Goal: Transaction & Acquisition: Purchase product/service

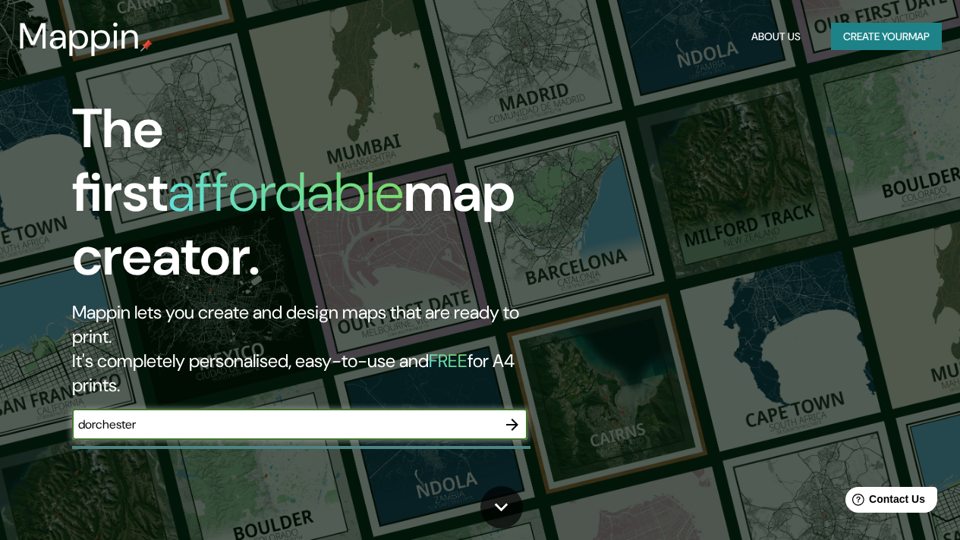
type input "dorchester"
click at [514, 416] on icon "button" at bounding box center [512, 425] width 18 height 18
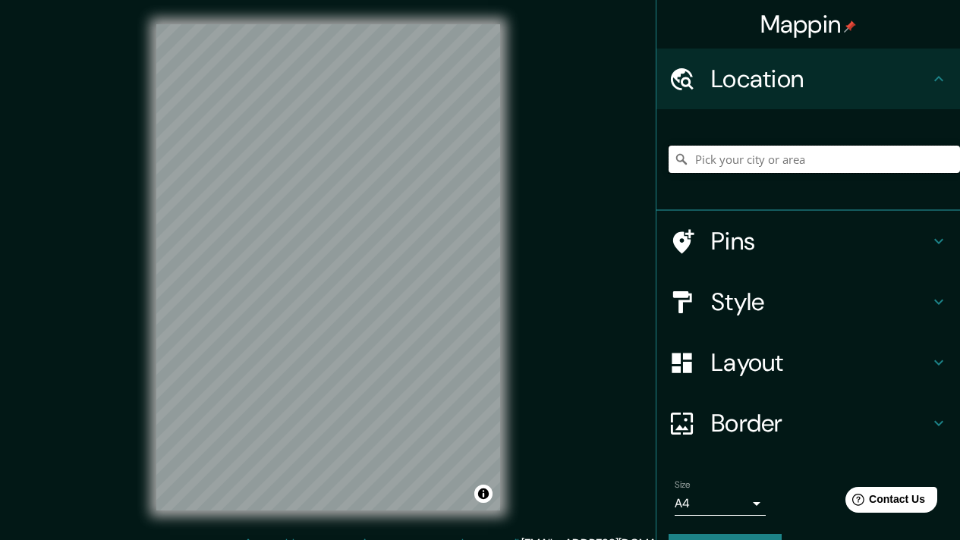
click at [702, 162] on input "Pick your city or area" at bounding box center [813, 159] width 291 height 27
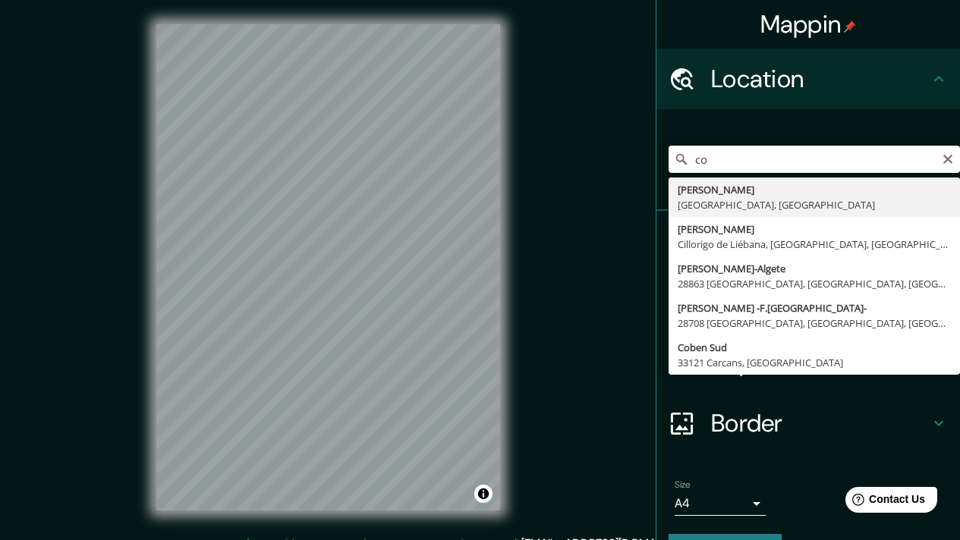
type input "c"
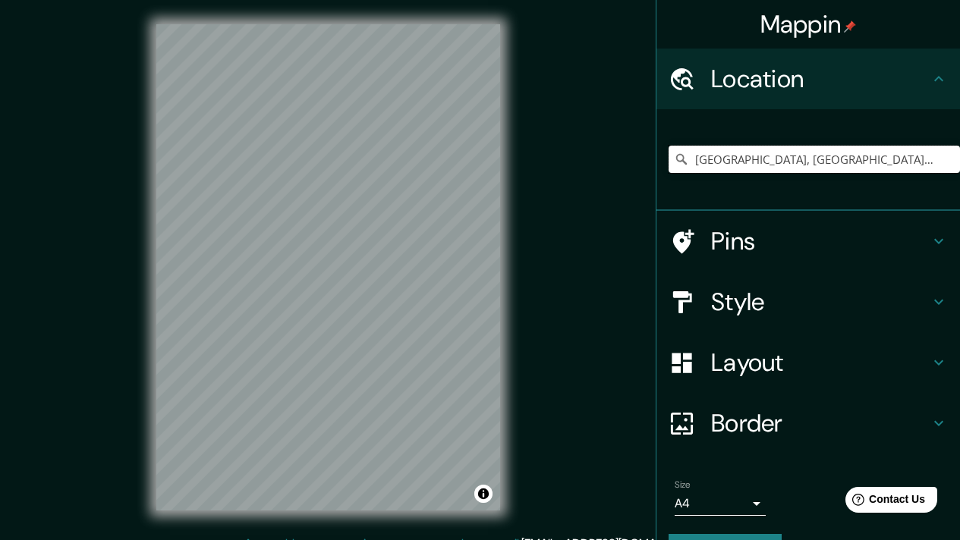
type input "[GEOGRAPHIC_DATA], [GEOGRAPHIC_DATA], [GEOGRAPHIC_DATA], [GEOGRAPHIC_DATA]"
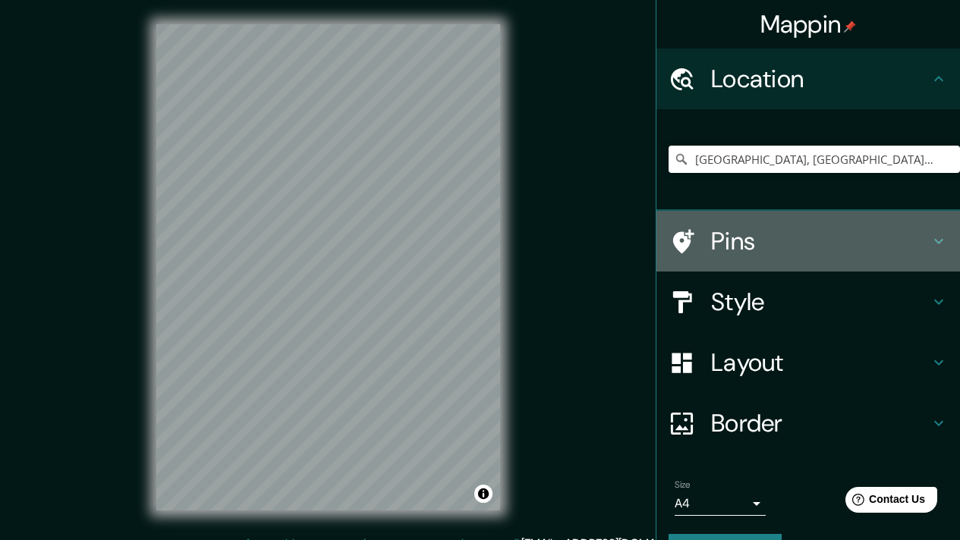
click at [755, 246] on h4 "Pins" at bounding box center [820, 241] width 219 height 30
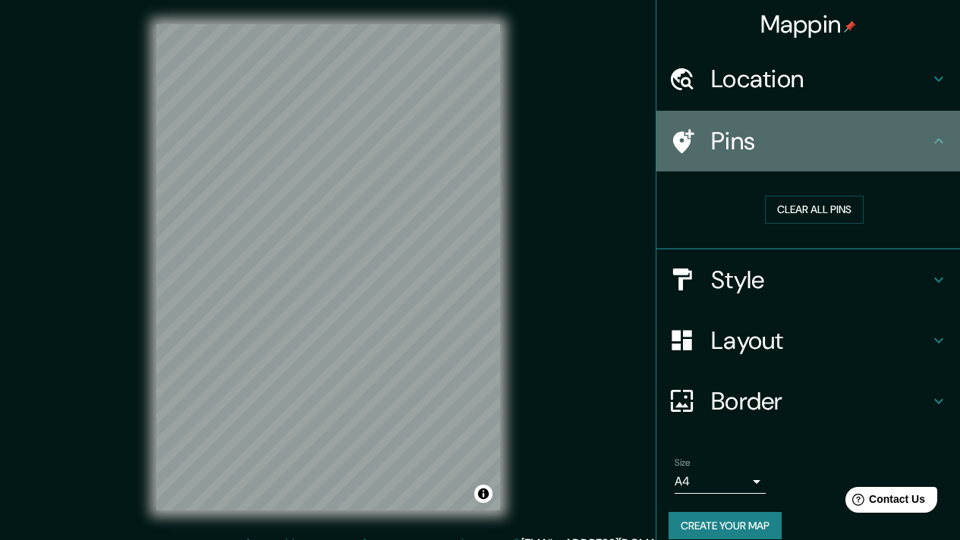
click at [914, 149] on h4 "Pins" at bounding box center [820, 141] width 219 height 30
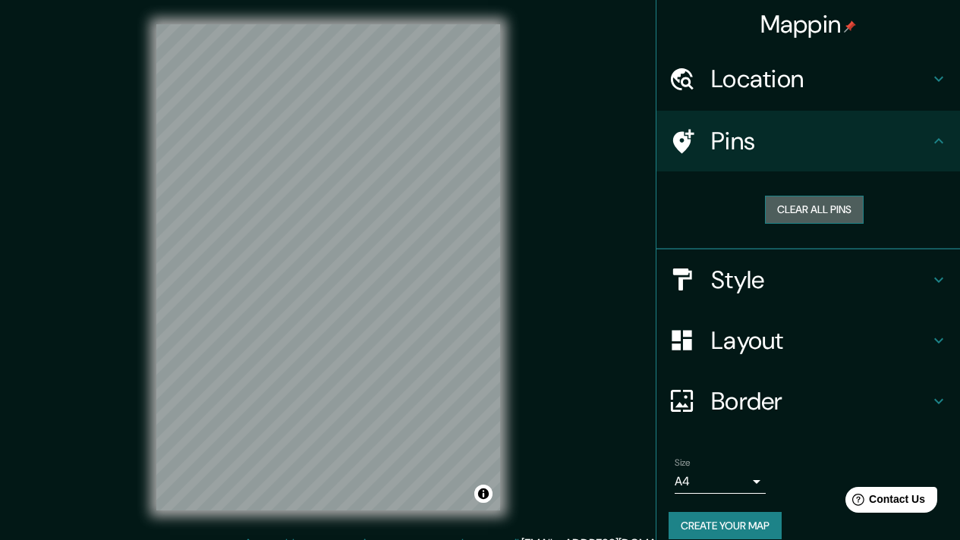
click at [800, 211] on button "Clear all pins" at bounding box center [814, 210] width 99 height 28
click at [712, 149] on h4 "Pins" at bounding box center [820, 141] width 219 height 30
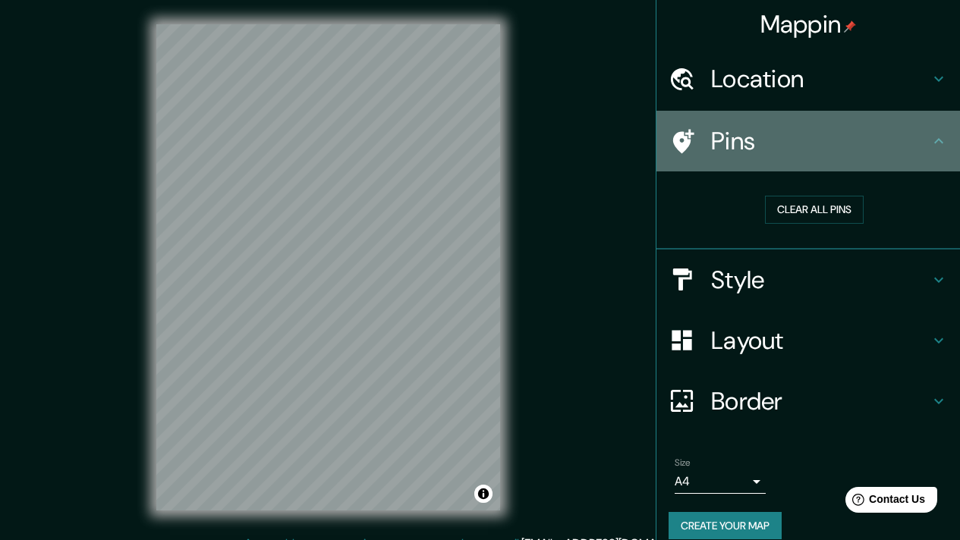
click at [929, 133] on icon at bounding box center [938, 141] width 18 height 18
click at [730, 140] on h4 "Pins" at bounding box center [820, 141] width 219 height 30
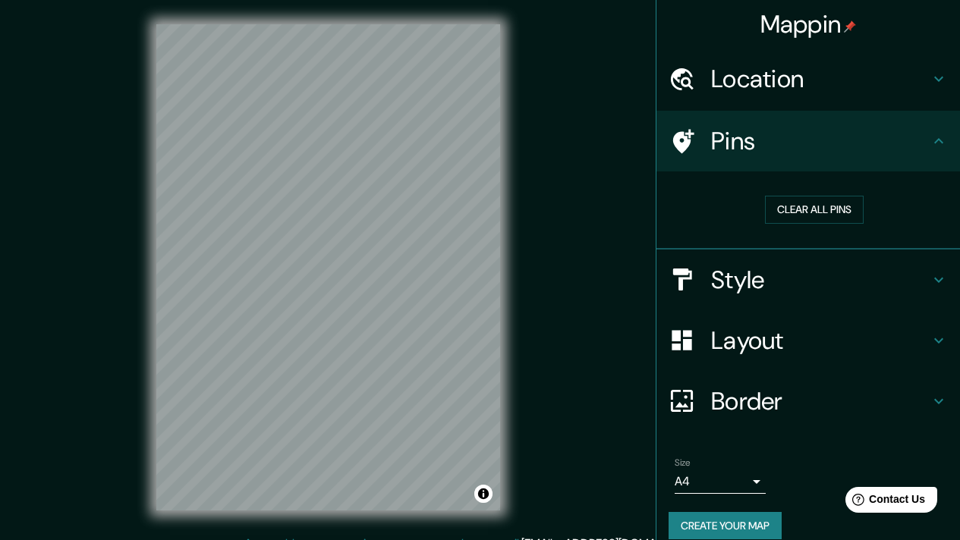
click at [861, 156] on h4 "Pins" at bounding box center [820, 141] width 219 height 30
drag, startPoint x: 861, startPoint y: 156, endPoint x: 879, endPoint y: 156, distance: 17.4
click at [862, 156] on h4 "Pins" at bounding box center [820, 141] width 219 height 30
click at [932, 133] on icon at bounding box center [938, 141] width 18 height 18
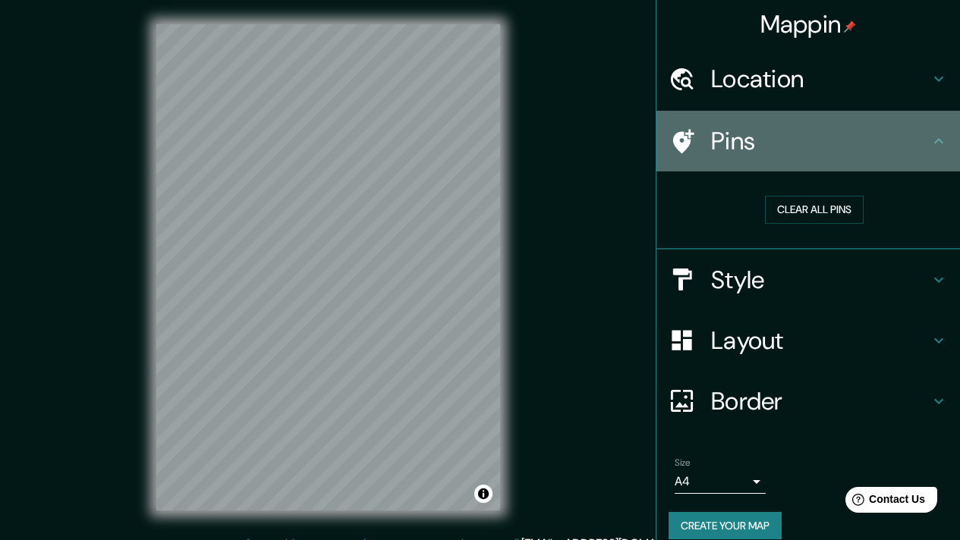
click at [932, 134] on icon at bounding box center [938, 141] width 18 height 18
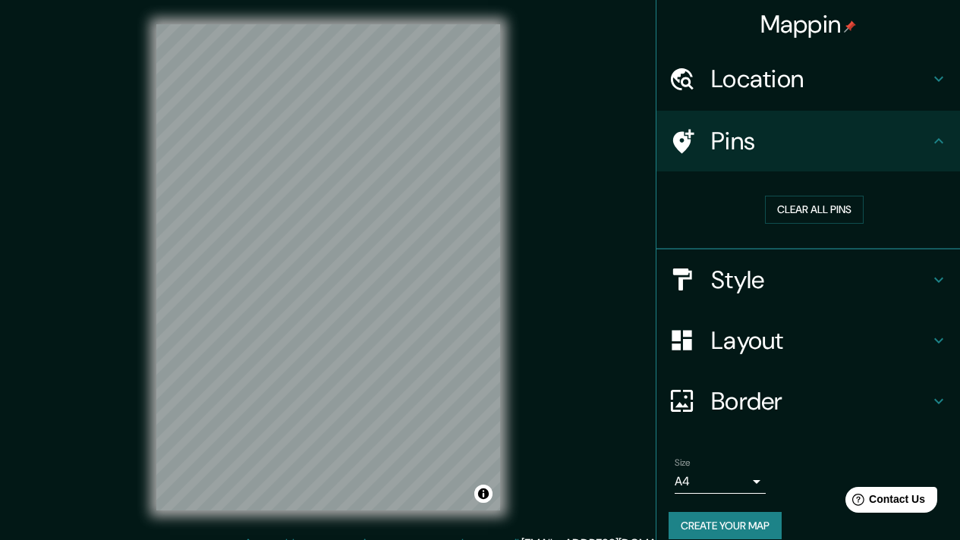
click at [934, 80] on icon at bounding box center [938, 79] width 9 height 5
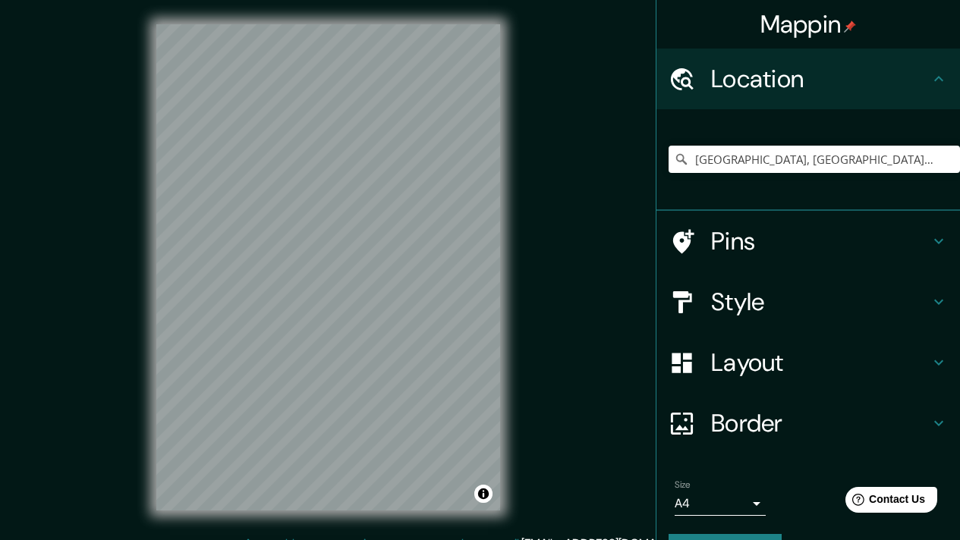
click at [929, 80] on icon at bounding box center [938, 79] width 18 height 18
click at [929, 244] on icon at bounding box center [938, 241] width 18 height 18
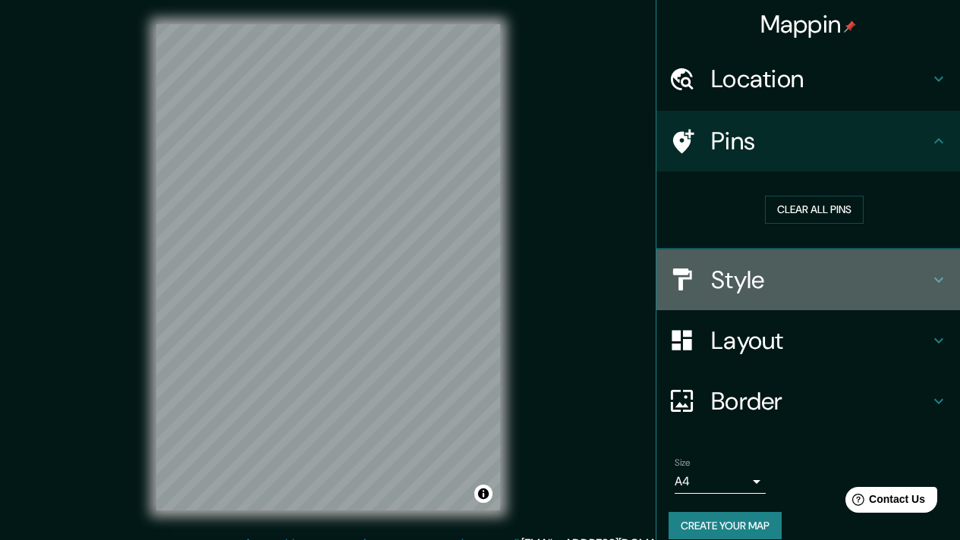
click at [934, 281] on icon at bounding box center [938, 279] width 9 height 5
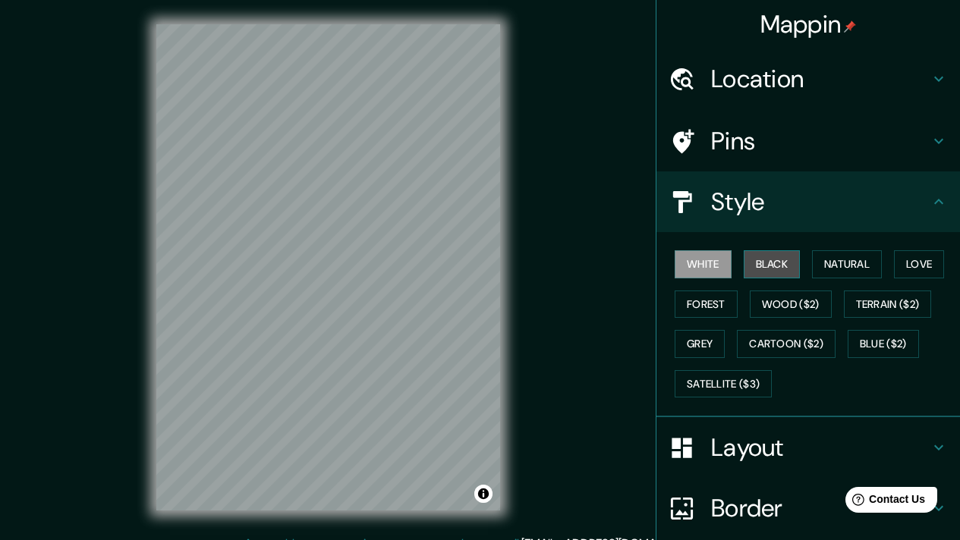
click at [759, 259] on button "Black" at bounding box center [772, 264] width 57 height 28
click at [696, 262] on button "White" at bounding box center [702, 264] width 57 height 28
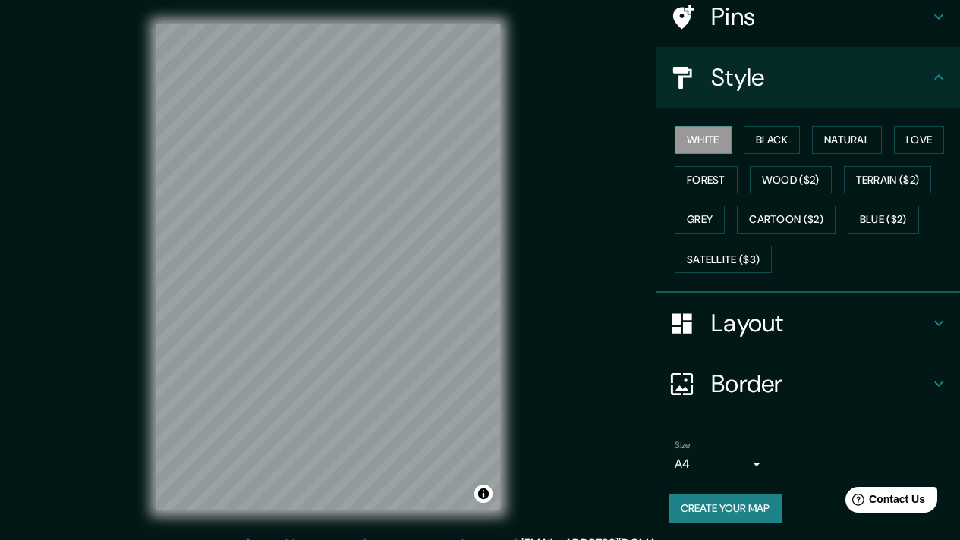
click at [852, 332] on h4 "Layout" at bounding box center [820, 323] width 219 height 30
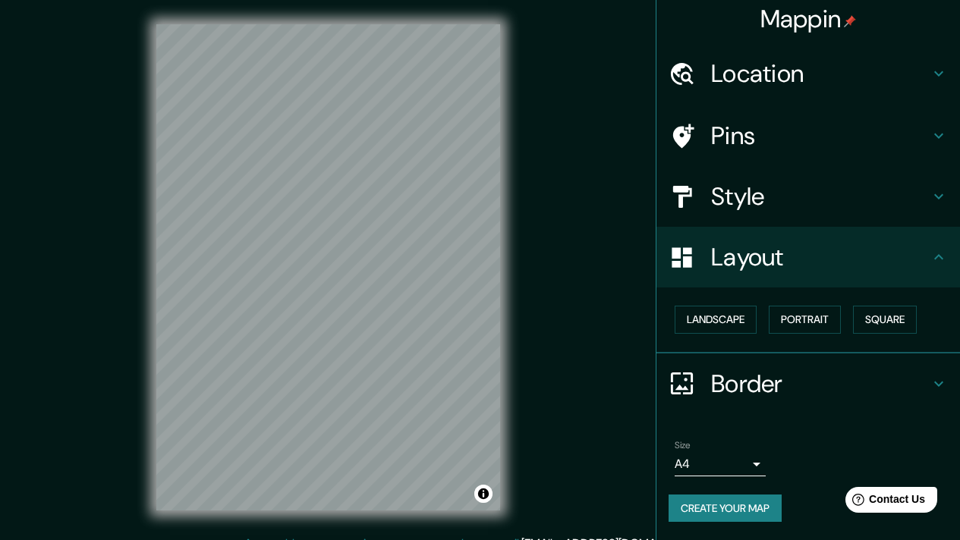
scroll to position [19, 0]
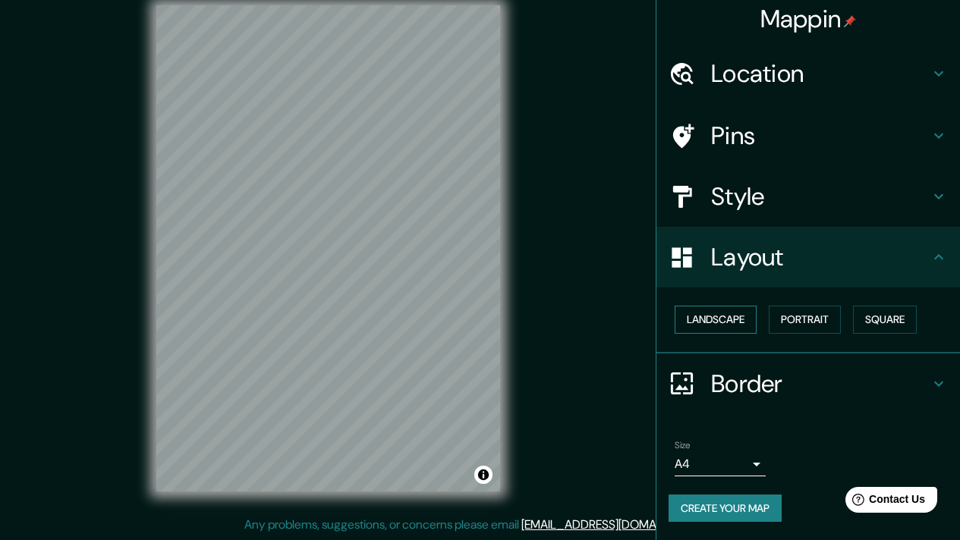
click at [710, 320] on button "Landscape" at bounding box center [715, 320] width 82 height 28
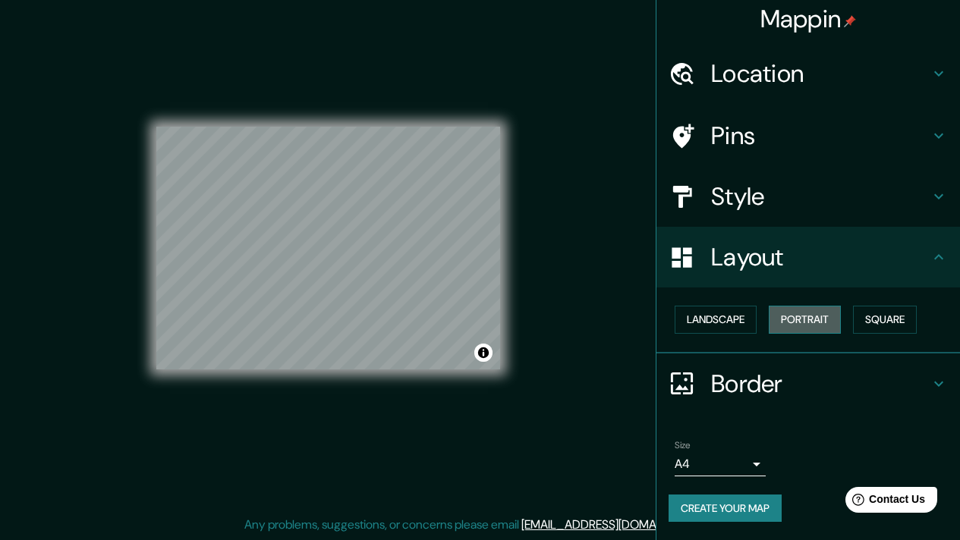
click at [797, 322] on button "Portrait" at bounding box center [805, 320] width 72 height 28
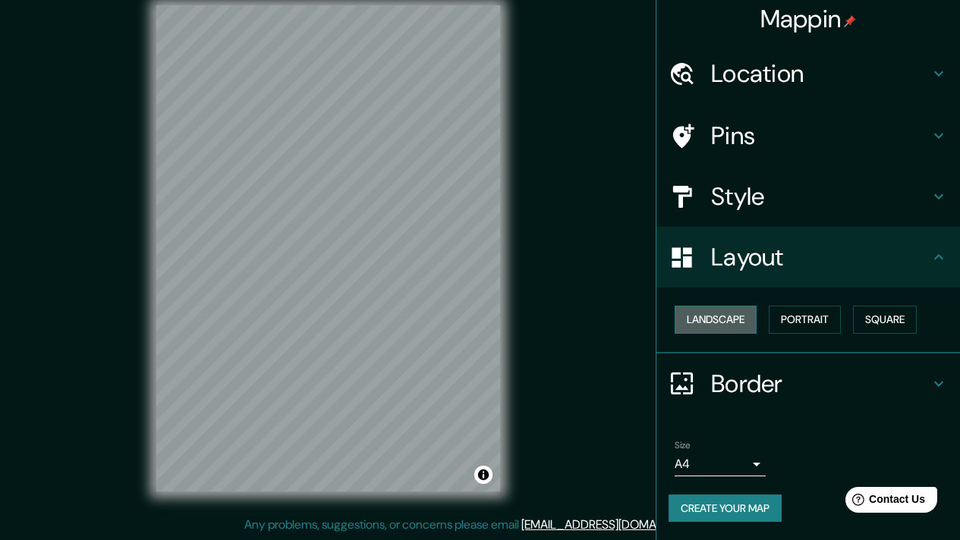
click at [689, 322] on button "Landscape" at bounding box center [715, 320] width 82 height 28
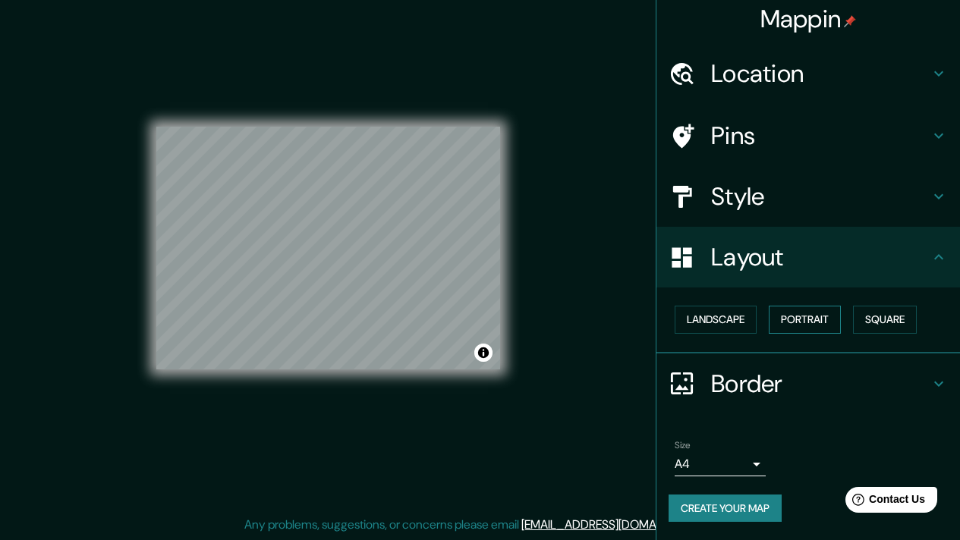
click at [784, 326] on button "Portrait" at bounding box center [805, 320] width 72 height 28
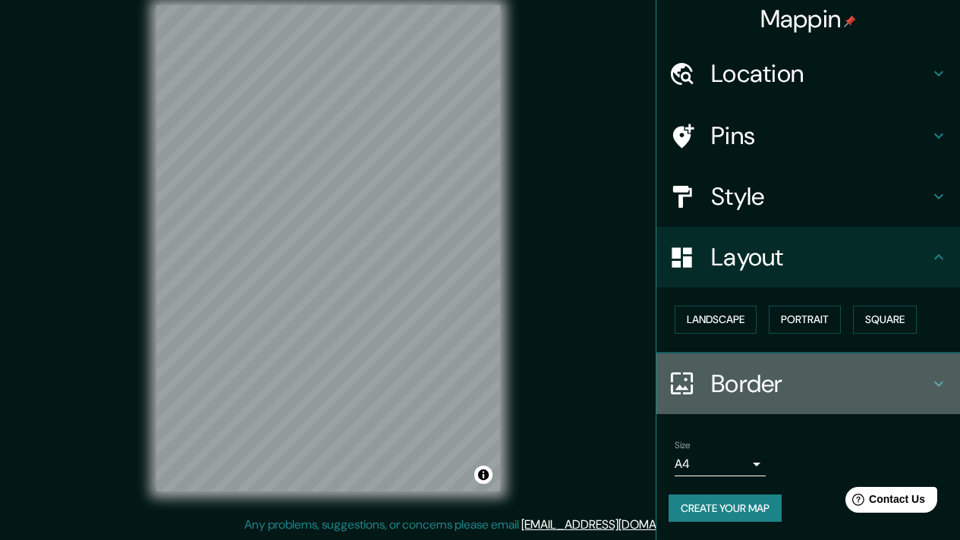
click at [781, 388] on h4 "Border" at bounding box center [820, 384] width 219 height 30
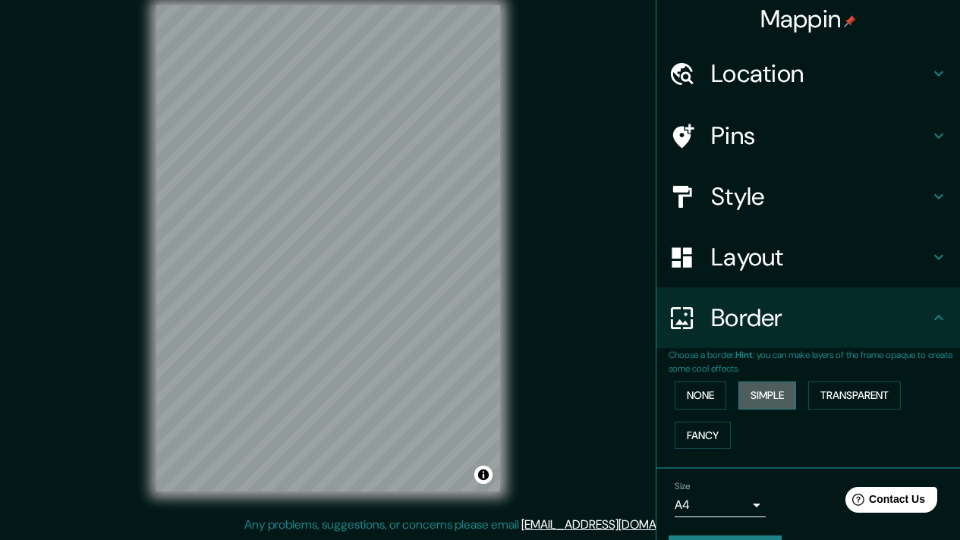
click at [778, 401] on button "Simple" at bounding box center [767, 396] width 58 height 28
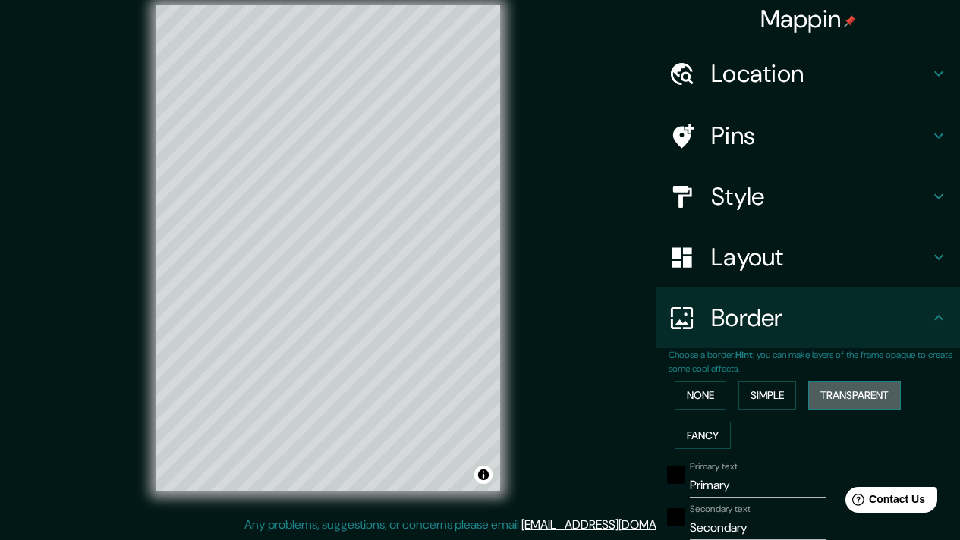
click at [860, 399] on button "Transparent" at bounding box center [854, 396] width 93 height 28
click at [703, 441] on button "Fancy" at bounding box center [702, 436] width 56 height 28
click at [687, 404] on button "None" at bounding box center [700, 396] width 52 height 28
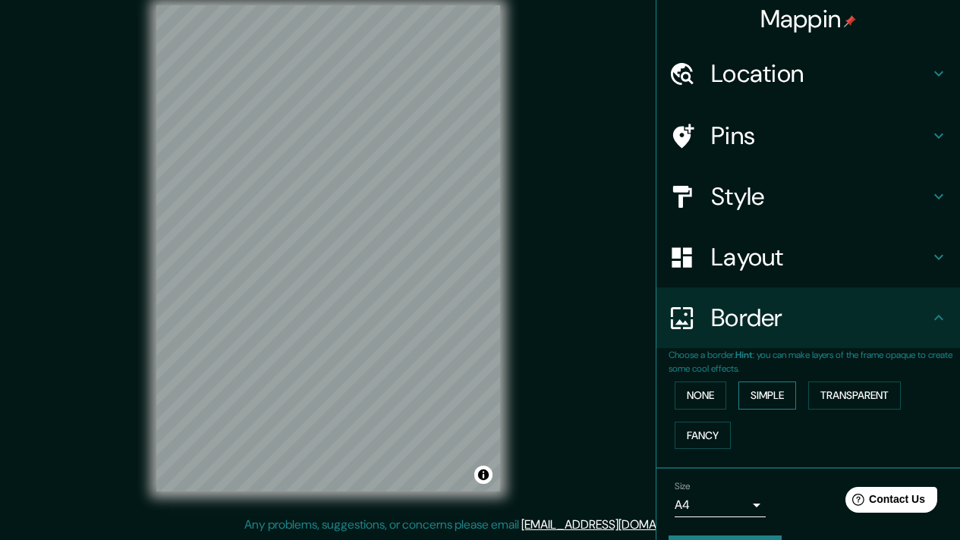
scroll to position [46, 0]
